Goal: Information Seeking & Learning: Learn about a topic

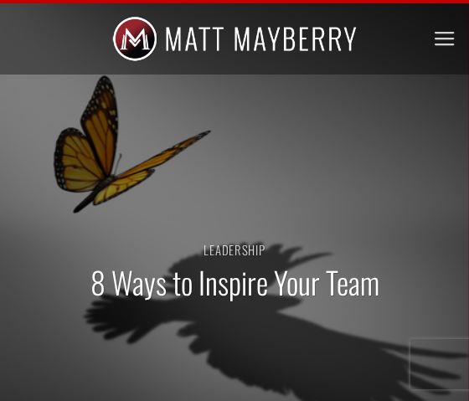
click at [126, 109] on div "Leadership 8 Ways to Inspire Your Team" at bounding box center [234, 280] width 469 height 419
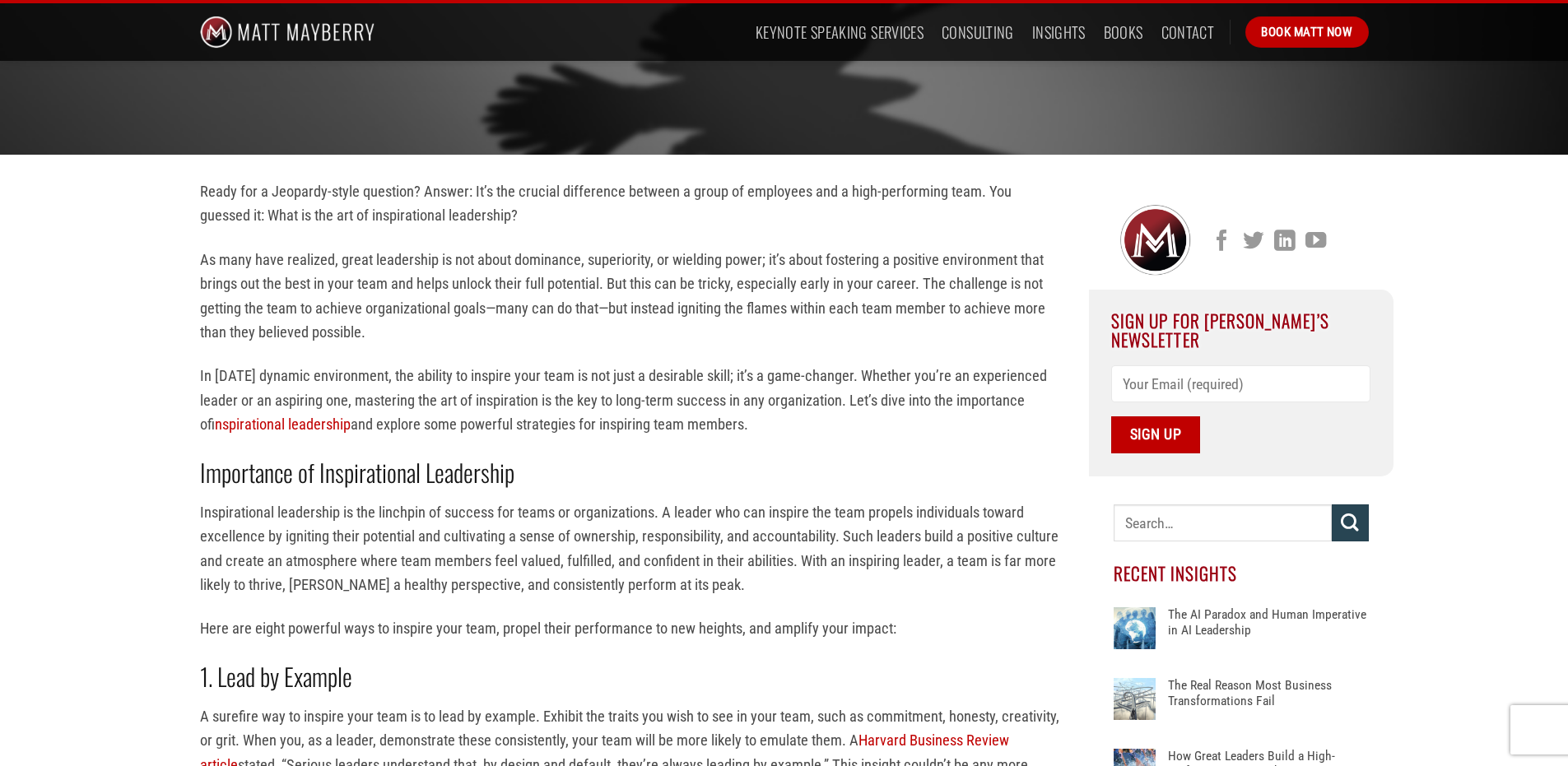
scroll to position [657, 0]
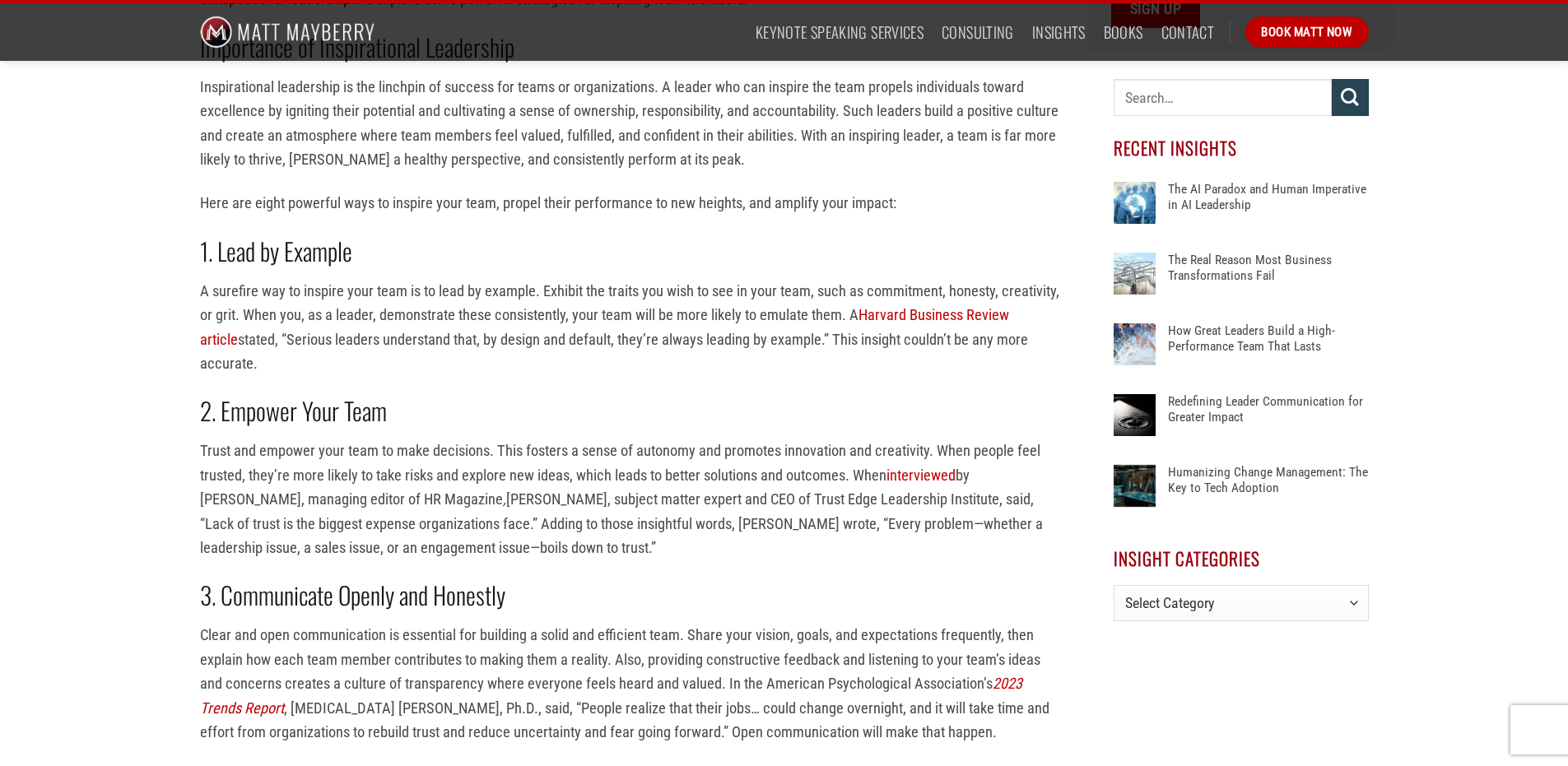
scroll to position [905, 0]
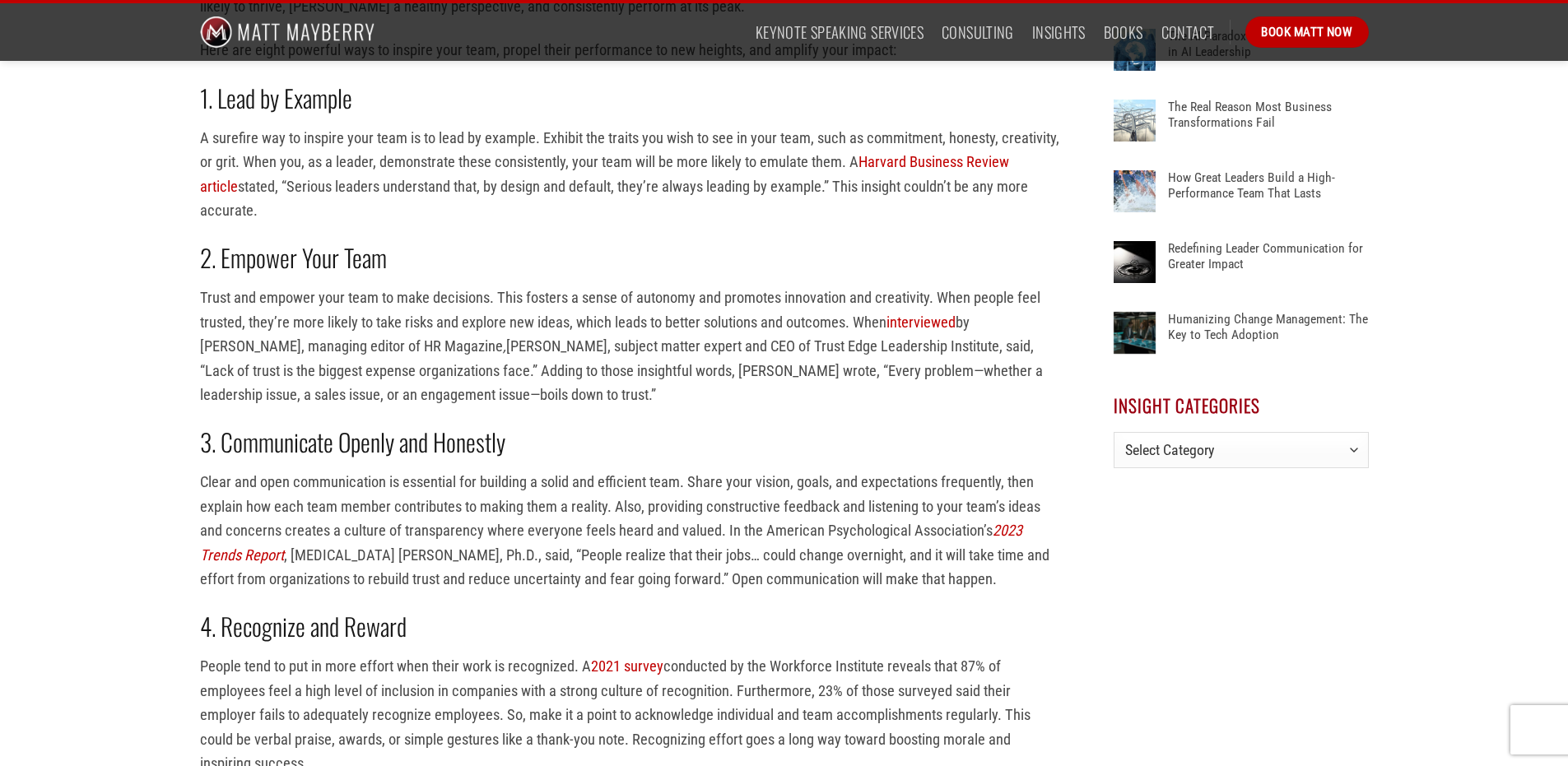
click at [460, 393] on p "Clear and open communication is essential for building a solid and efficient te…" at bounding box center [633, 529] width 865 height 121
click at [173, 393] on div "Ready for a Jeopardy-style question? Answer: It’s the crucial difference betwee…" at bounding box center [784, 769] width 1568 height 2384
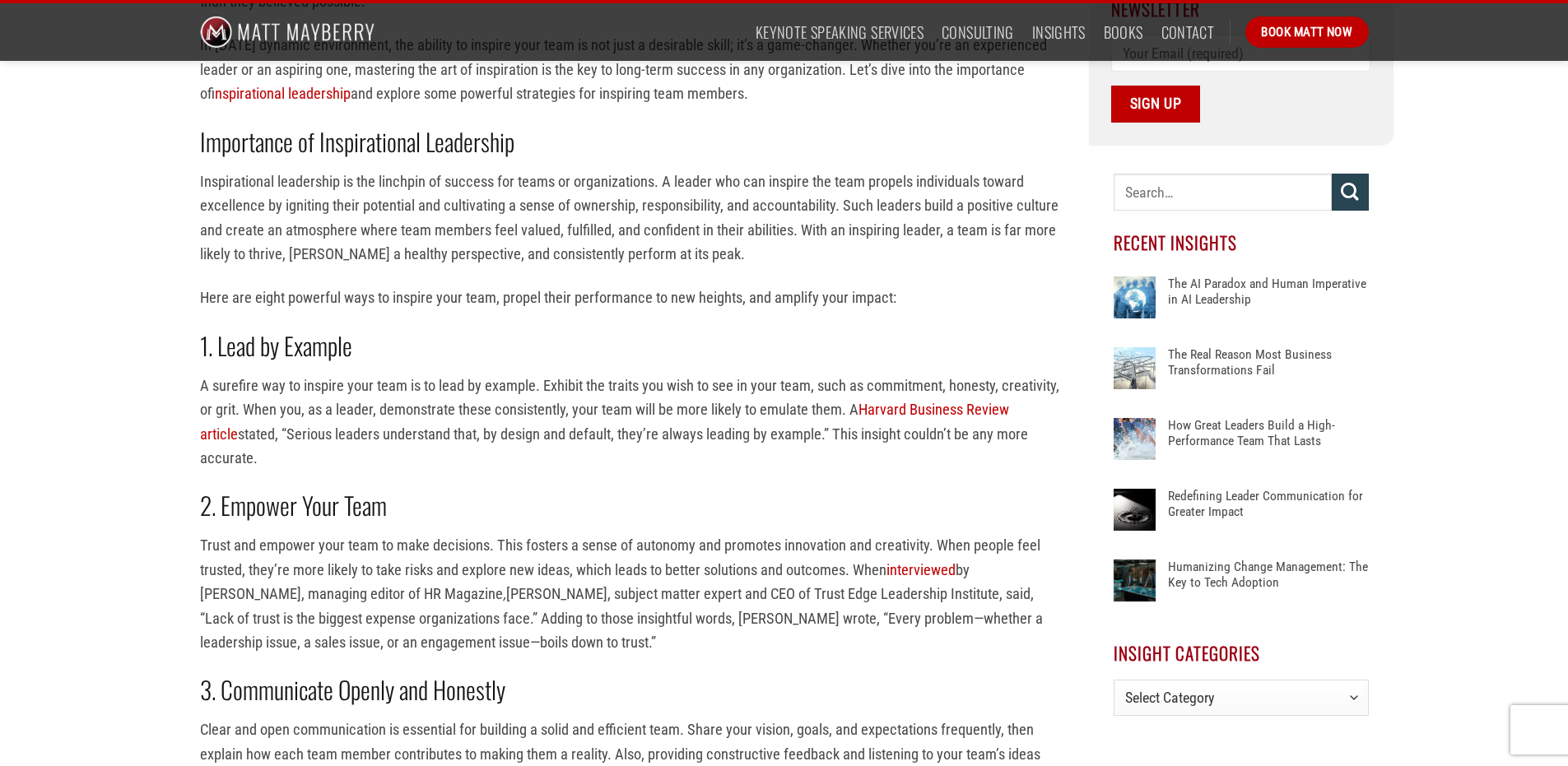
click at [460, 393] on p "A surefire way to inspire your team is to lead by example. Exhibit the traits y…" at bounding box center [633, 421] width 865 height 97
click at [460, 393] on h2 "2. Empower Your Team" at bounding box center [633, 505] width 865 height 31
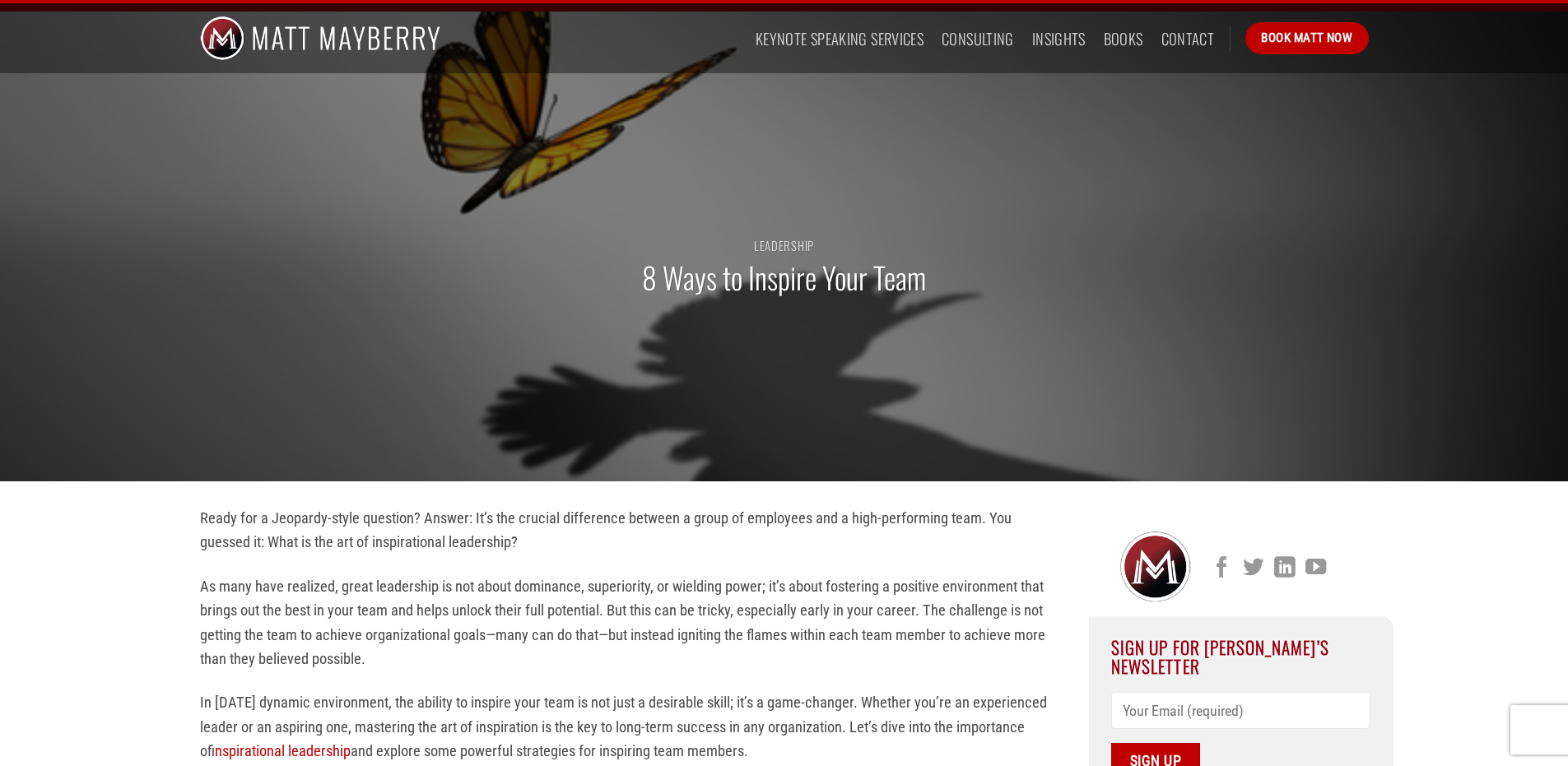
scroll to position [246, 0]
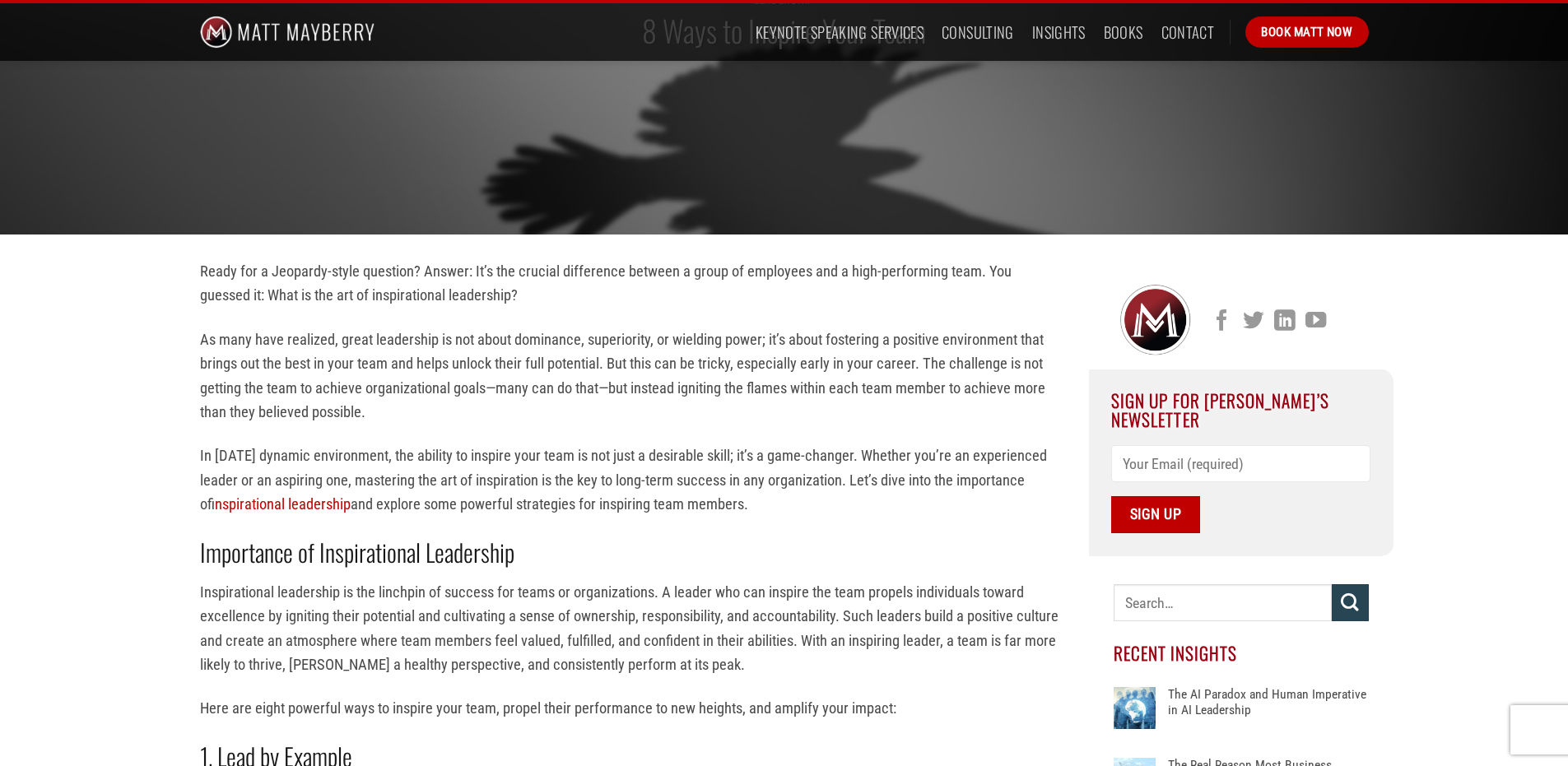
click at [322, 393] on p "In [DATE] dynamic environment, the ability to inspire your team is not just a d…" at bounding box center [633, 480] width 865 height 73
click at [245, 393] on strong "Importance of Inspirational Leadership" at bounding box center [358, 552] width 314 height 36
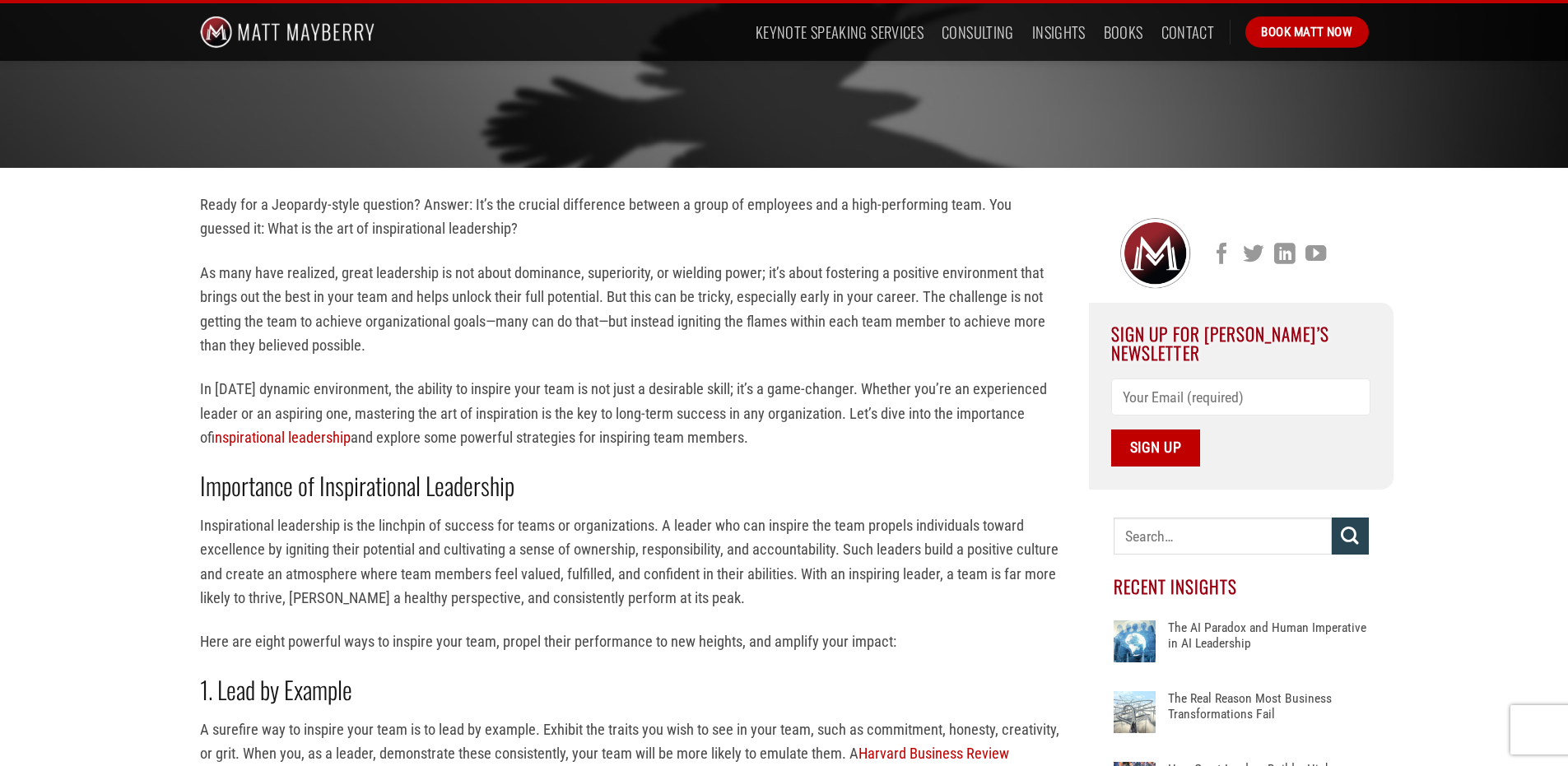
scroll to position [328, 0]
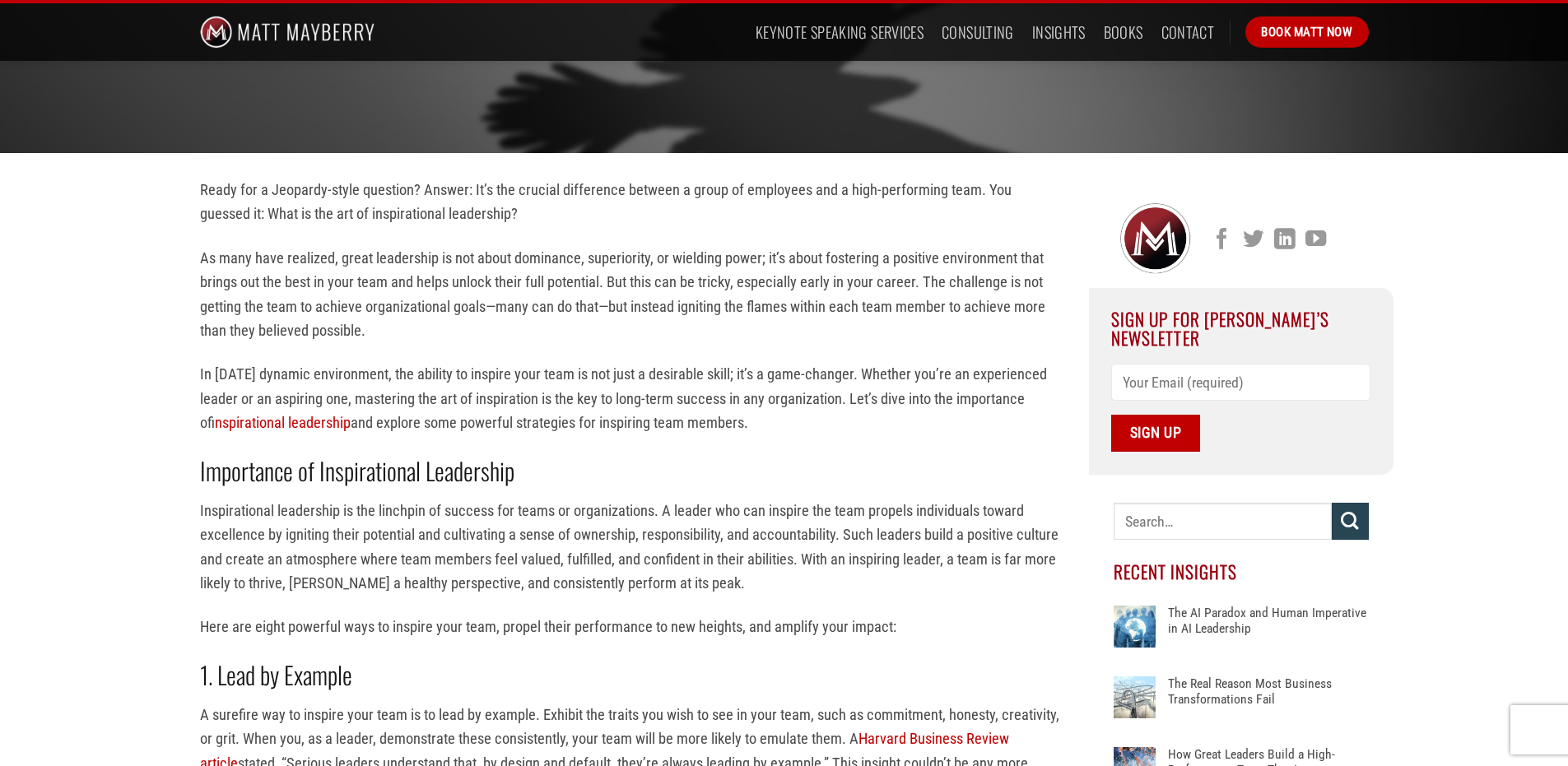
click at [367, 393] on p "In [DATE] dynamic environment, the ability to inspire your team is not just a d…" at bounding box center [633, 399] width 865 height 73
